Goal: Check status: Check status

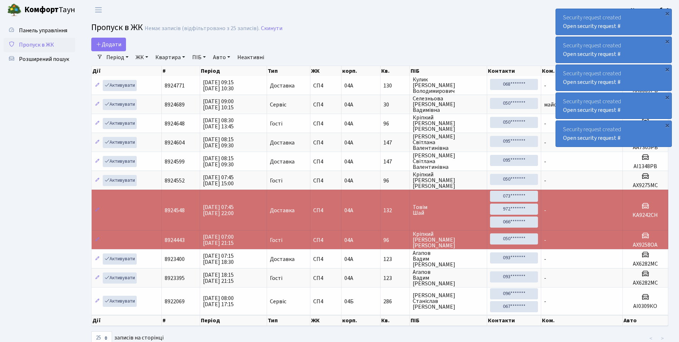
select select "25"
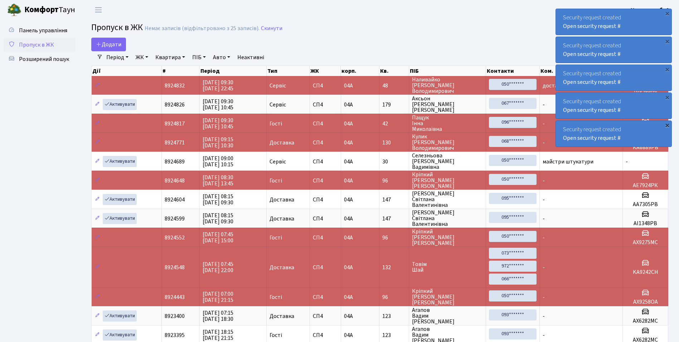
click at [664, 124] on div "×" at bounding box center [667, 124] width 7 height 7
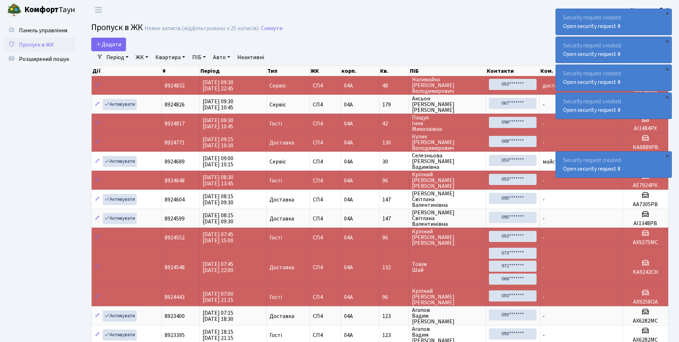
click at [665, 101] on div "Security request created Open security request #" at bounding box center [614, 106] width 116 height 26
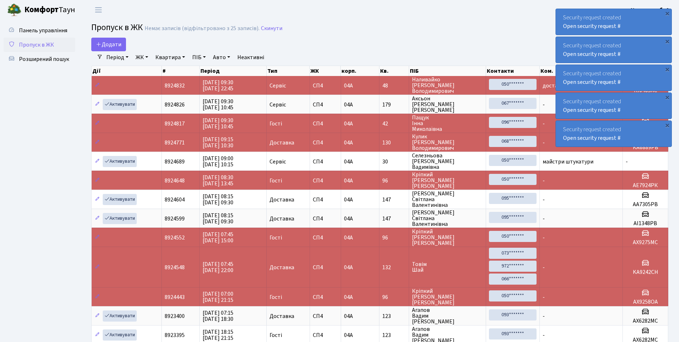
click at [670, 73] on div "Security request created Open security request #" at bounding box center [614, 78] width 116 height 26
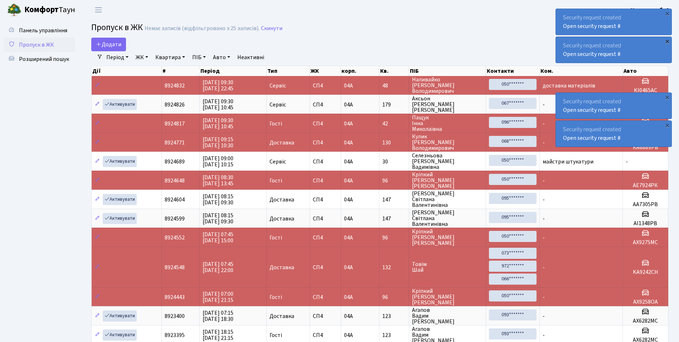
click at [668, 40] on div "×" at bounding box center [667, 41] width 7 height 7
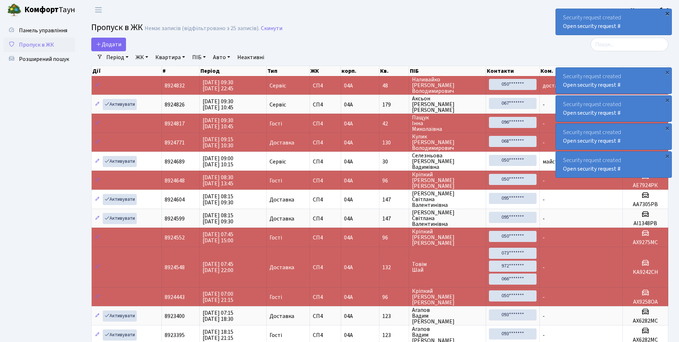
click at [666, 14] on div "×" at bounding box center [667, 13] width 7 height 7
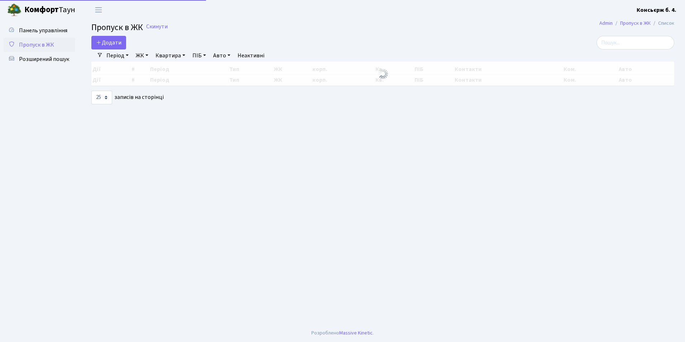
select select "25"
